Goal: Information Seeking & Learning: Learn about a topic

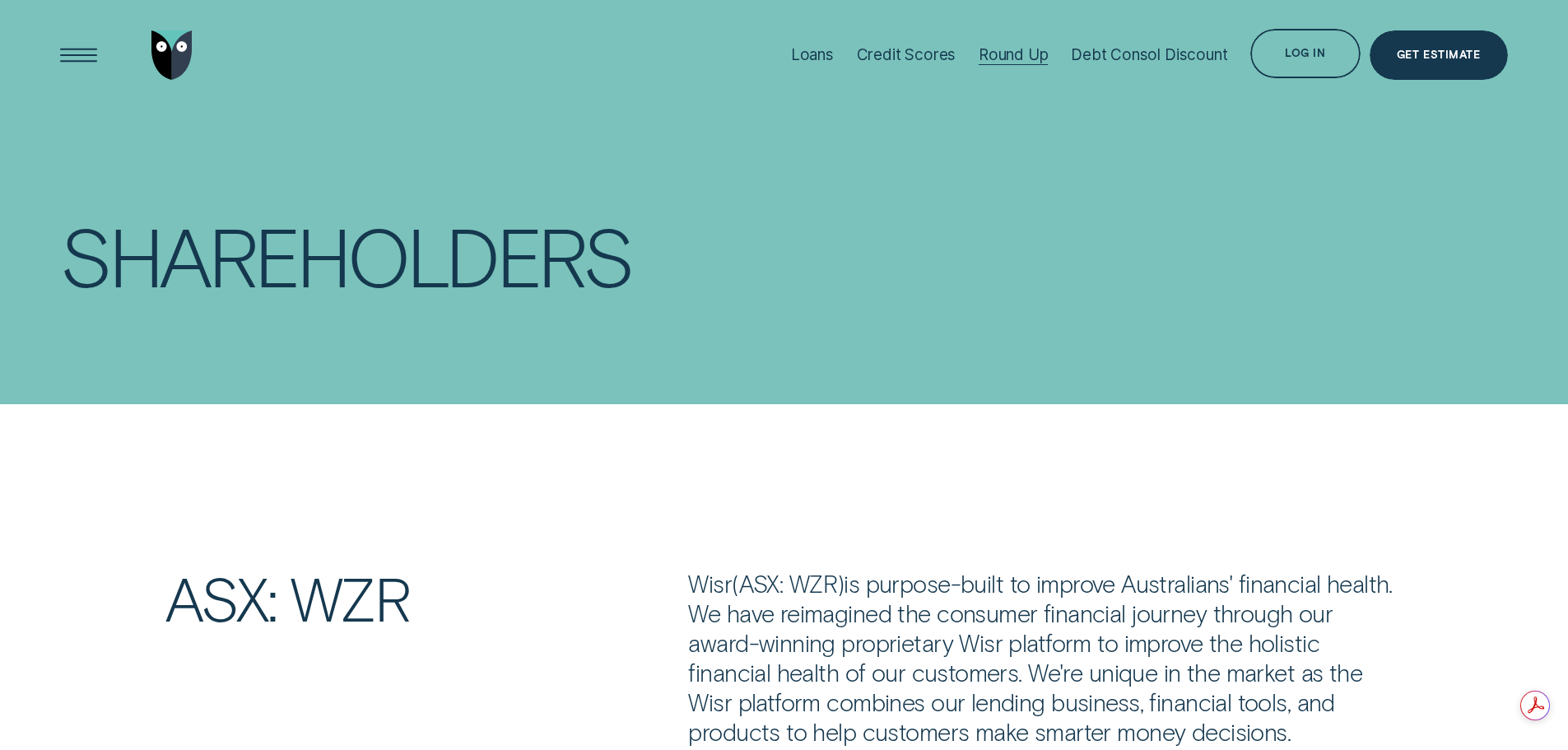
click at [996, 52] on div "Round Up" at bounding box center [1013, 55] width 70 height 19
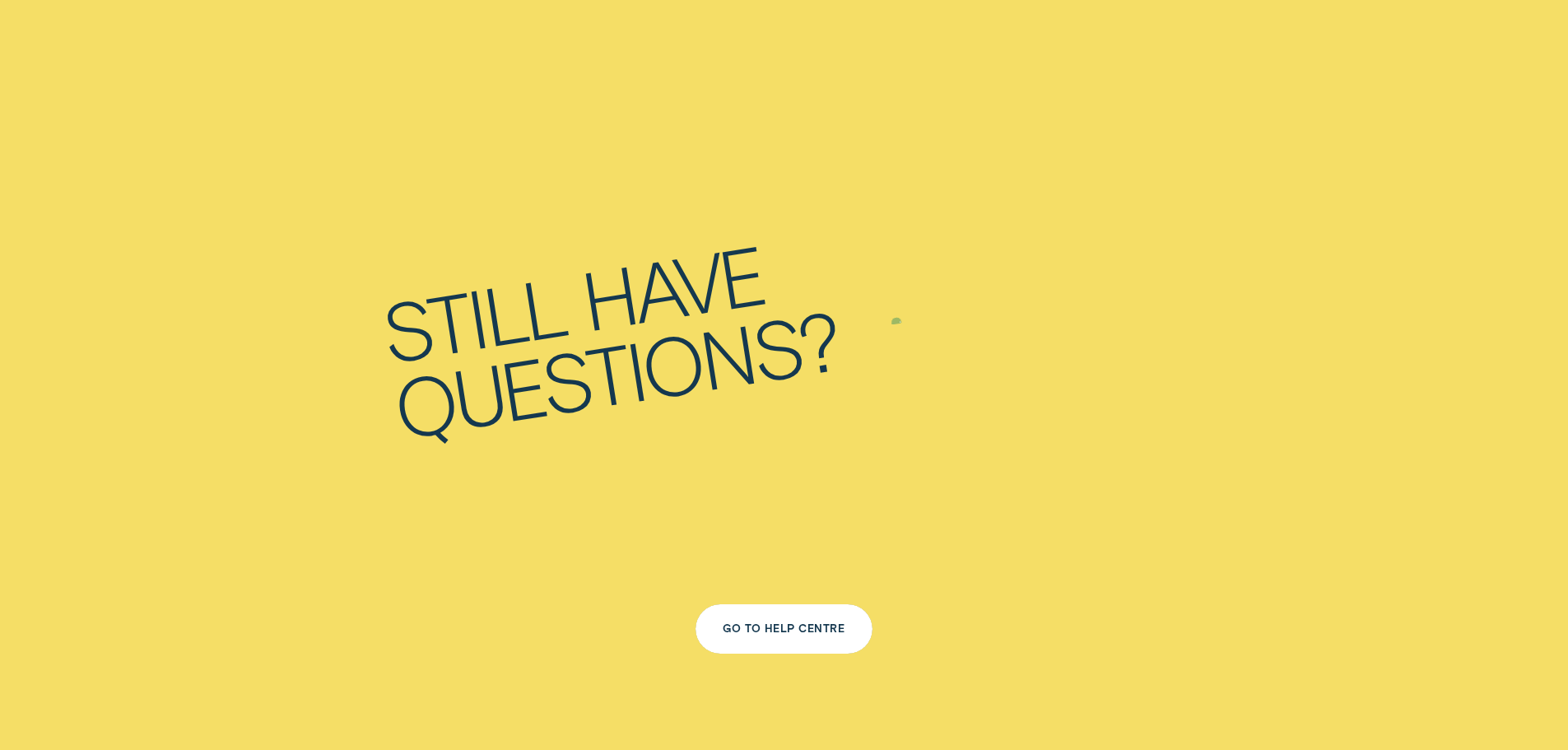
scroll to position [5430, 0]
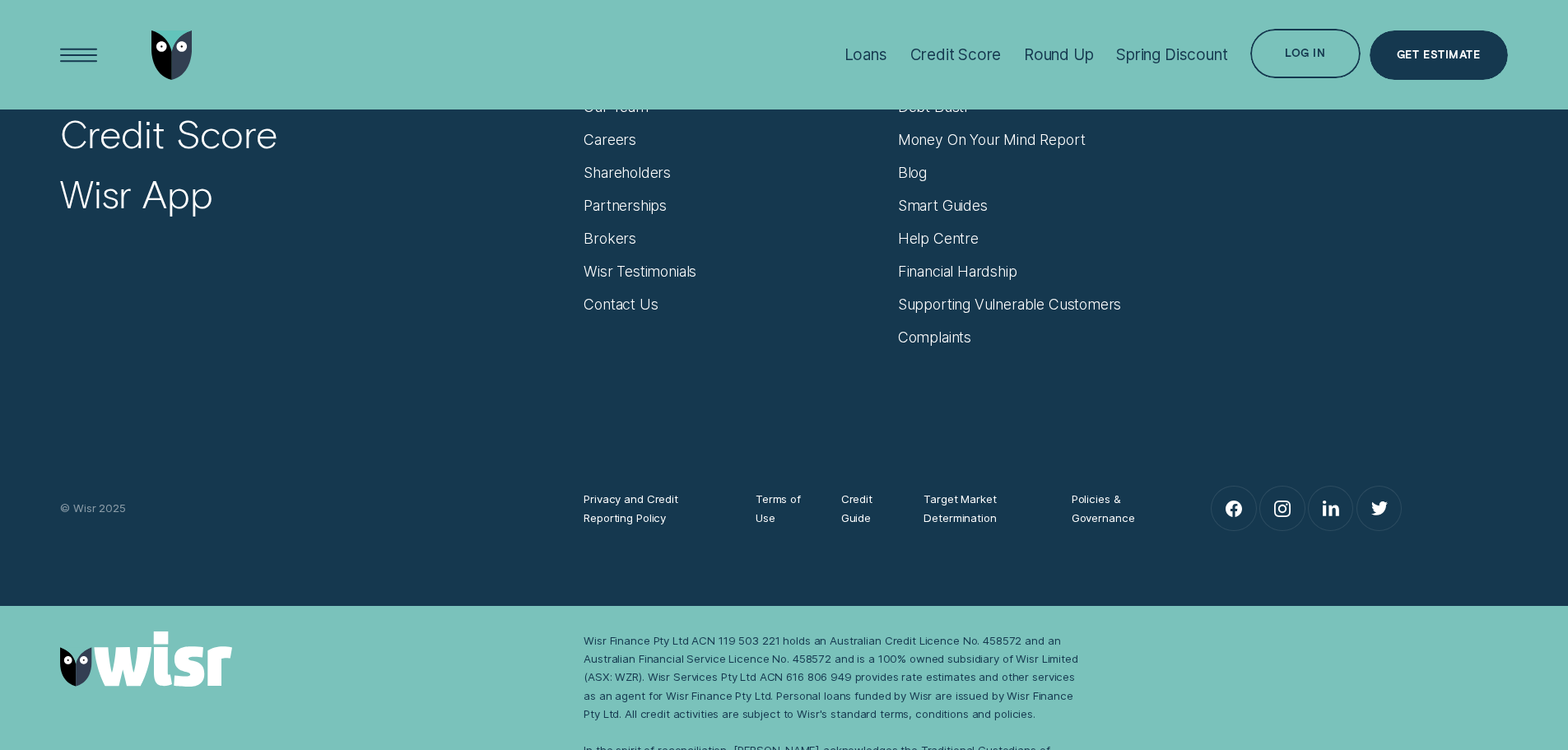
scroll to position [2247, 0]
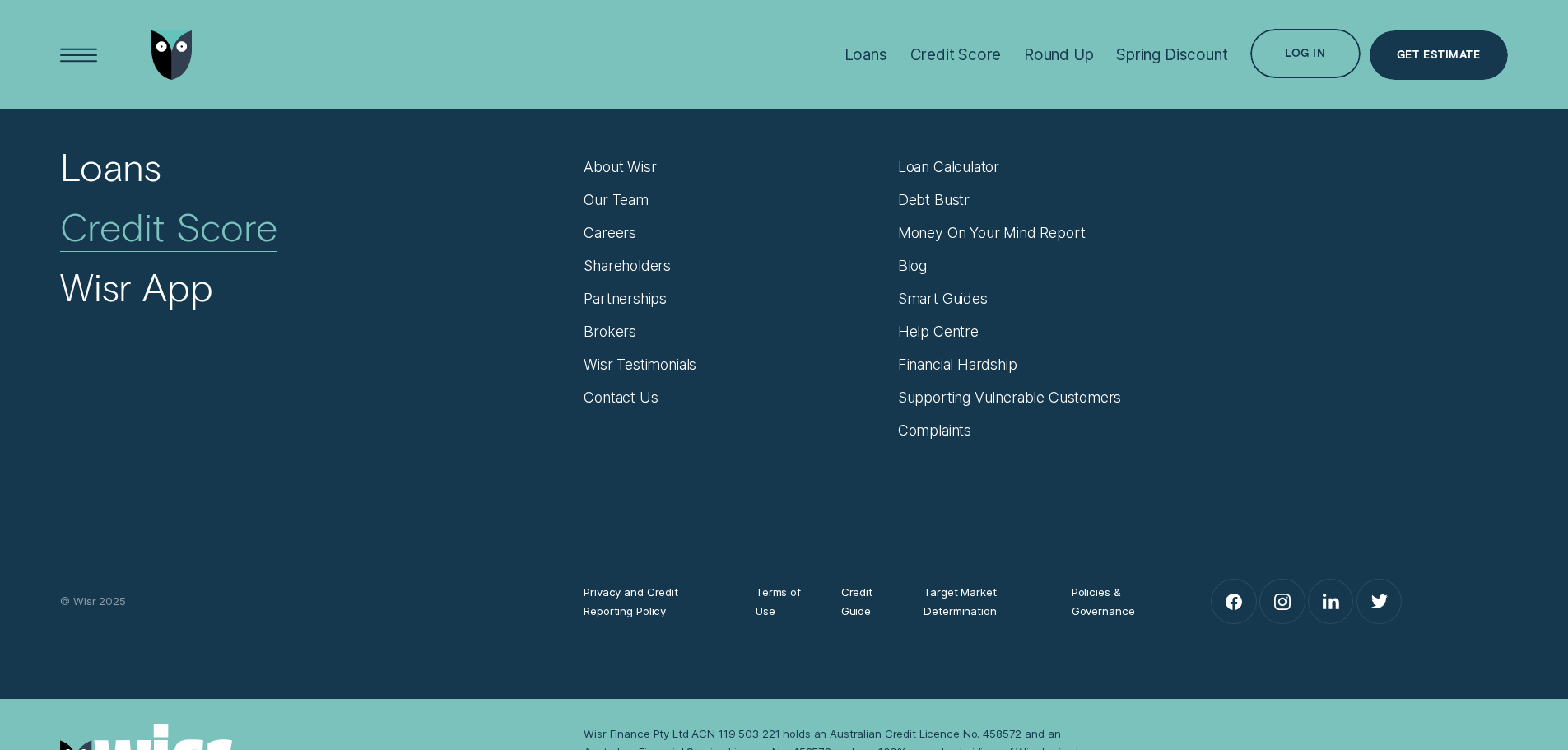
click at [217, 225] on div "Credit Score" at bounding box center [169, 227] width 218 height 48
